Goal: Transaction & Acquisition: Purchase product/service

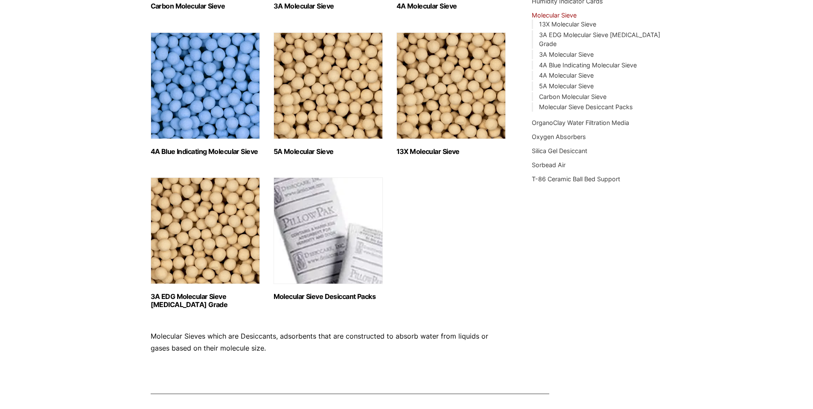
click at [333, 297] on h2 "Molecular Sieve Desiccant Packs (8)" at bounding box center [328, 297] width 109 height 8
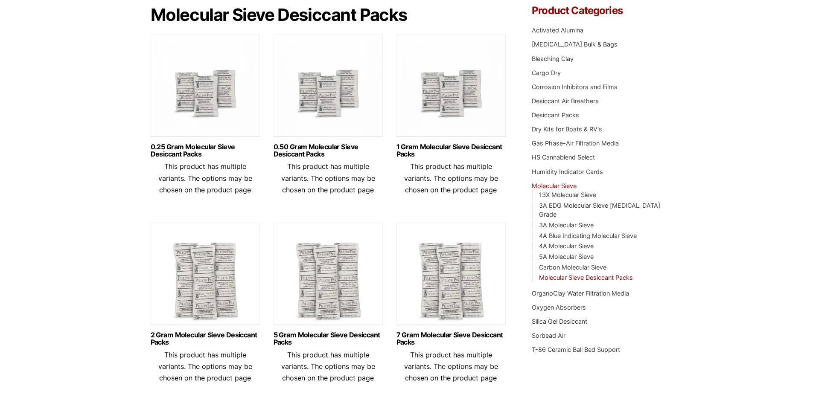
scroll to position [128, 0]
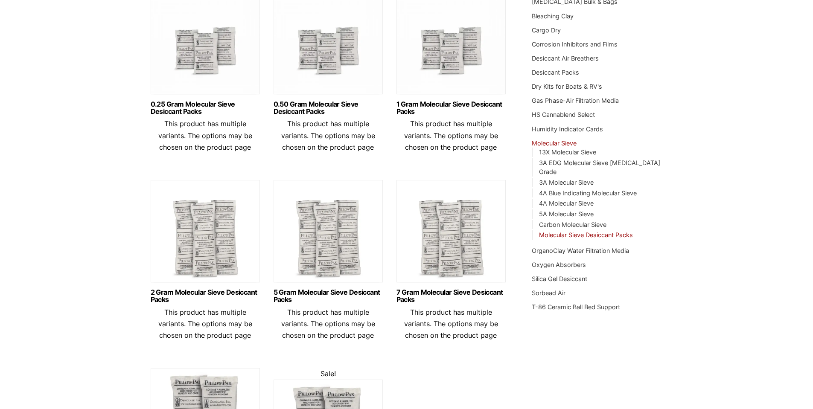
click at [463, 144] on span "This product has multiple variants. The options may be chosen on the product pa…" at bounding box center [451, 135] width 94 height 32
click at [454, 108] on link "1 Gram Molecular Sieve Desiccant Packs" at bounding box center [450, 108] width 109 height 15
